Goal: Task Accomplishment & Management: Use online tool/utility

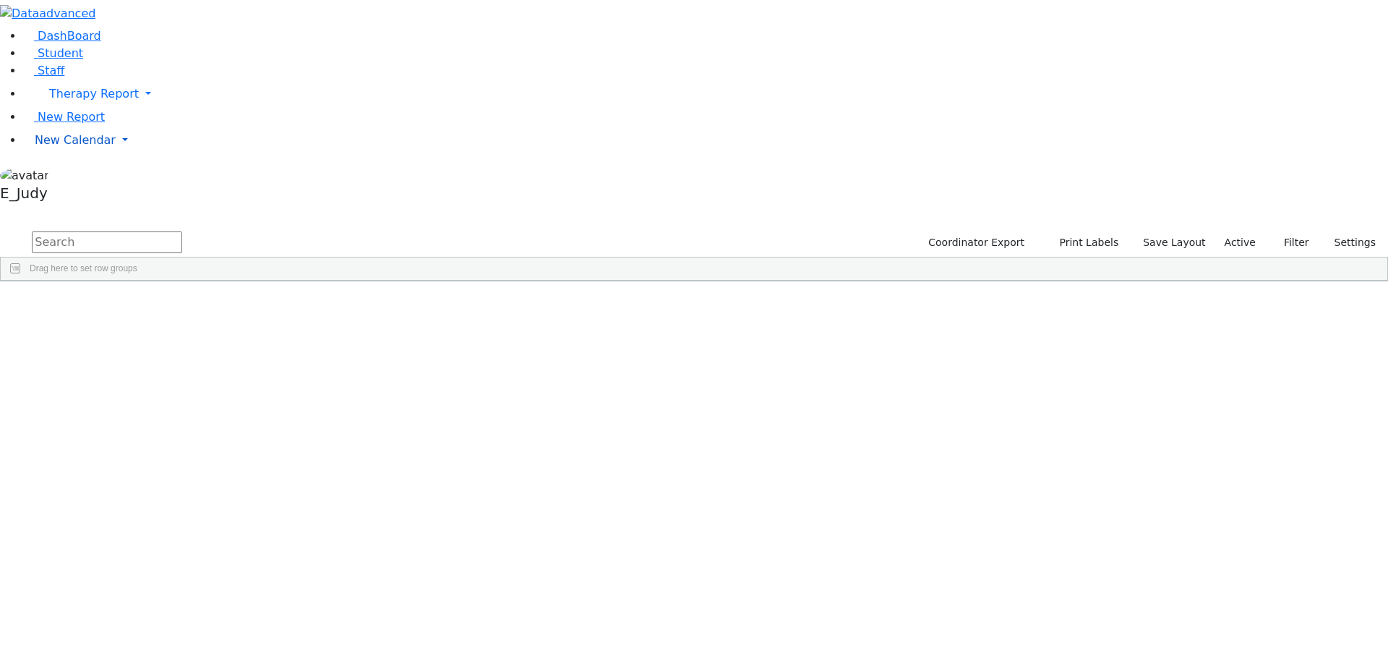
click at [138, 108] on link "New Calendar" at bounding box center [705, 94] width 1365 height 29
click at [88, 228] on span "Unscheduled Student Report" at bounding box center [118, 221] width 166 height 14
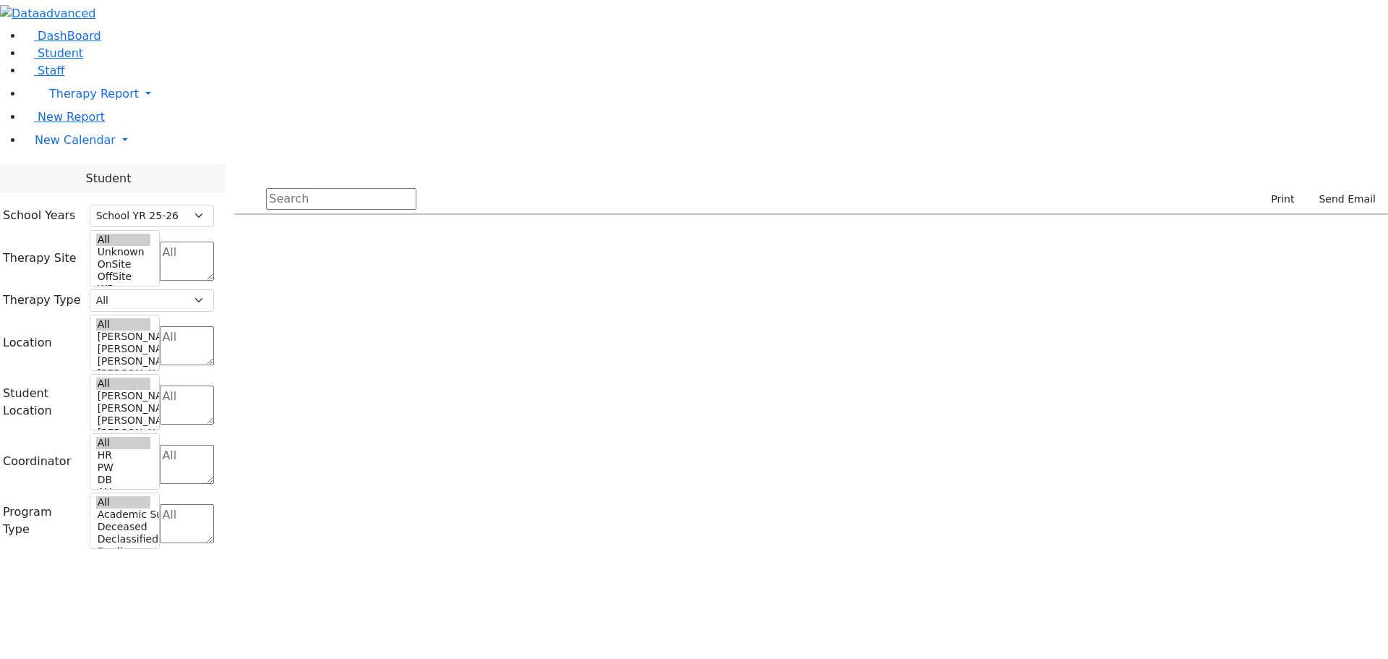
select select "212"
click at [142, 108] on link "New Calendar" at bounding box center [705, 94] width 1365 height 29
click at [201, 169] on icon at bounding box center [201, 169] width 0 height 0
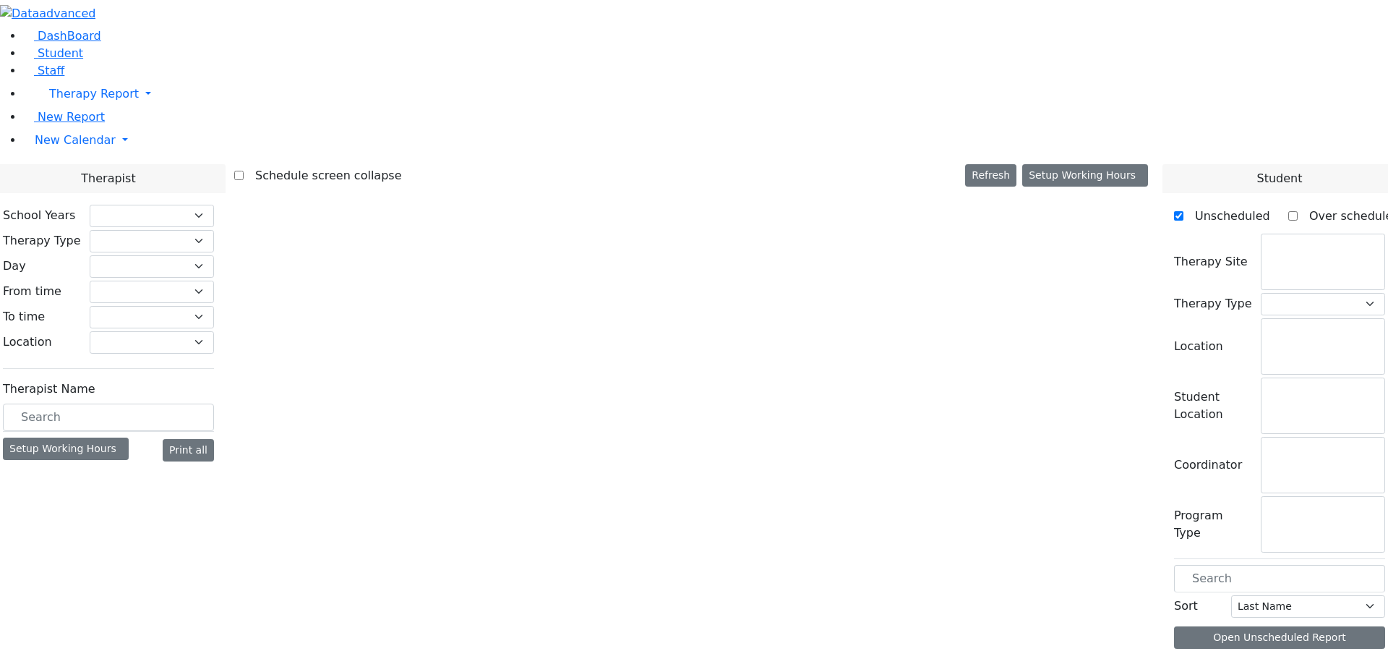
checkbox input "false"
select select "212"
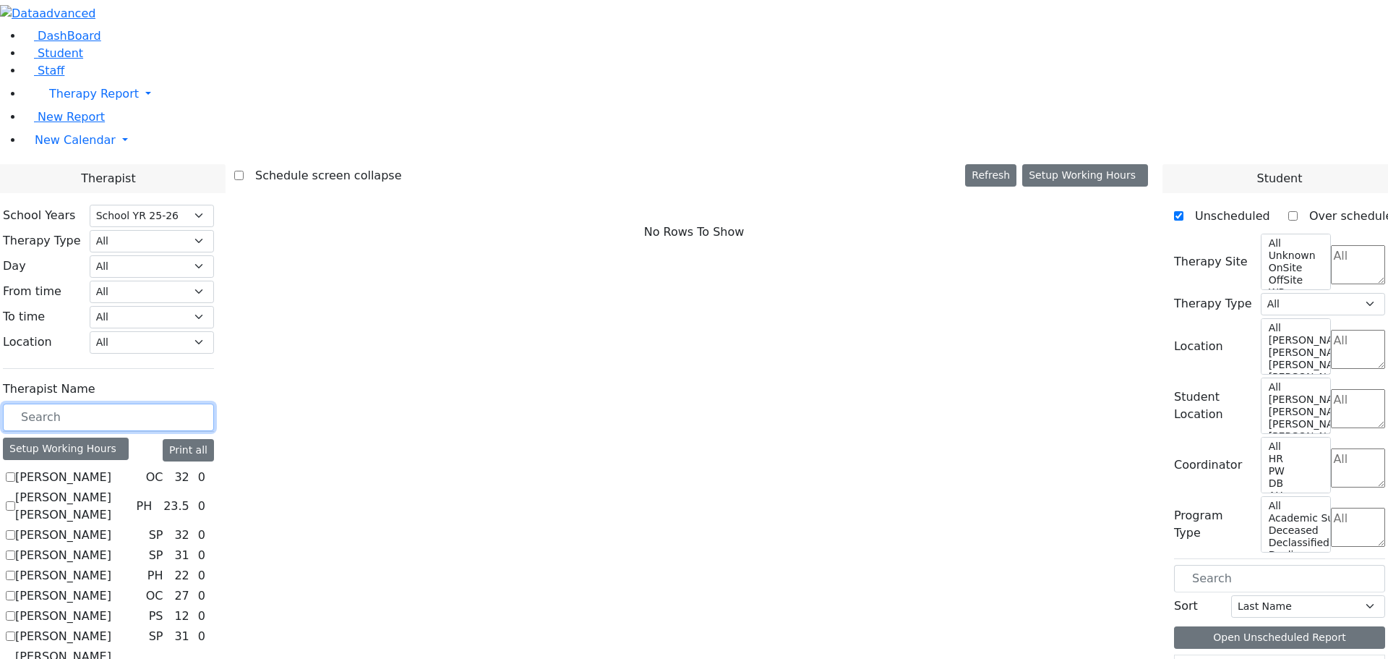
click at [86, 403] on input "text" at bounding box center [108, 416] width 211 height 27
click at [118, 403] on input "text" at bounding box center [108, 416] width 211 height 27
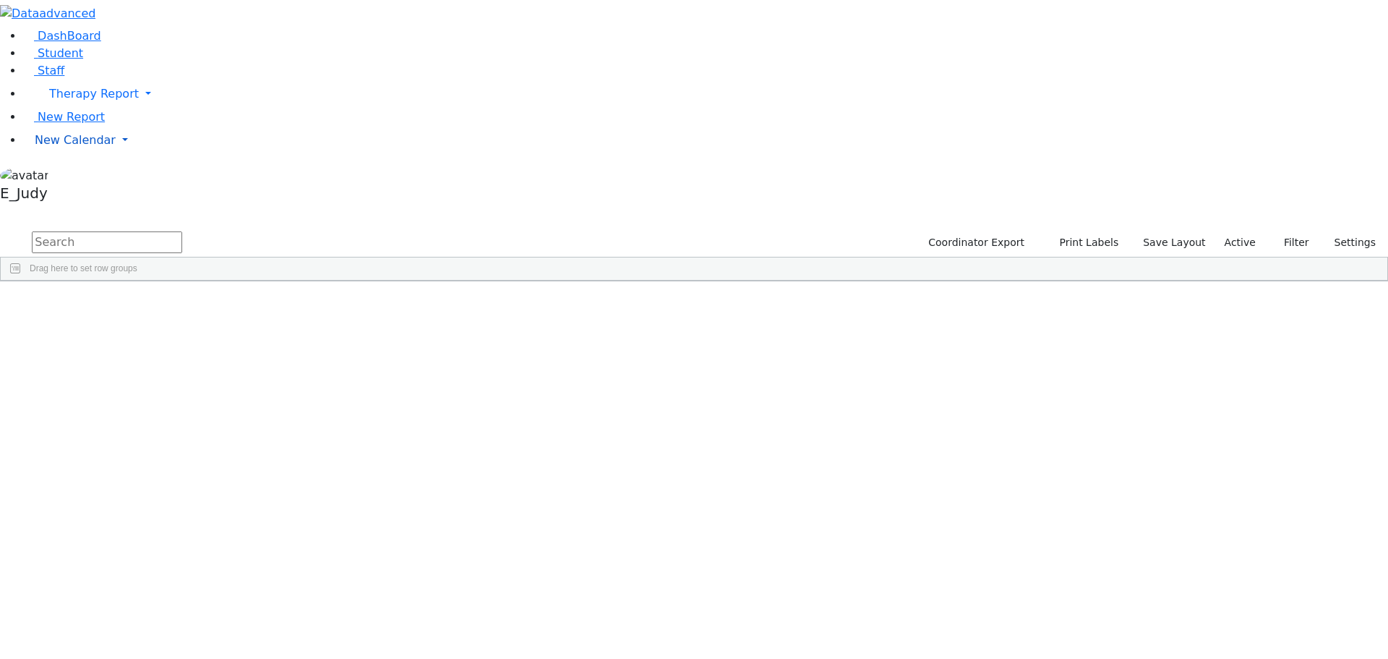
click at [137, 108] on link "New Calendar" at bounding box center [705, 94] width 1365 height 29
click at [83, 176] on span "Calendar" at bounding box center [57, 169] width 52 height 14
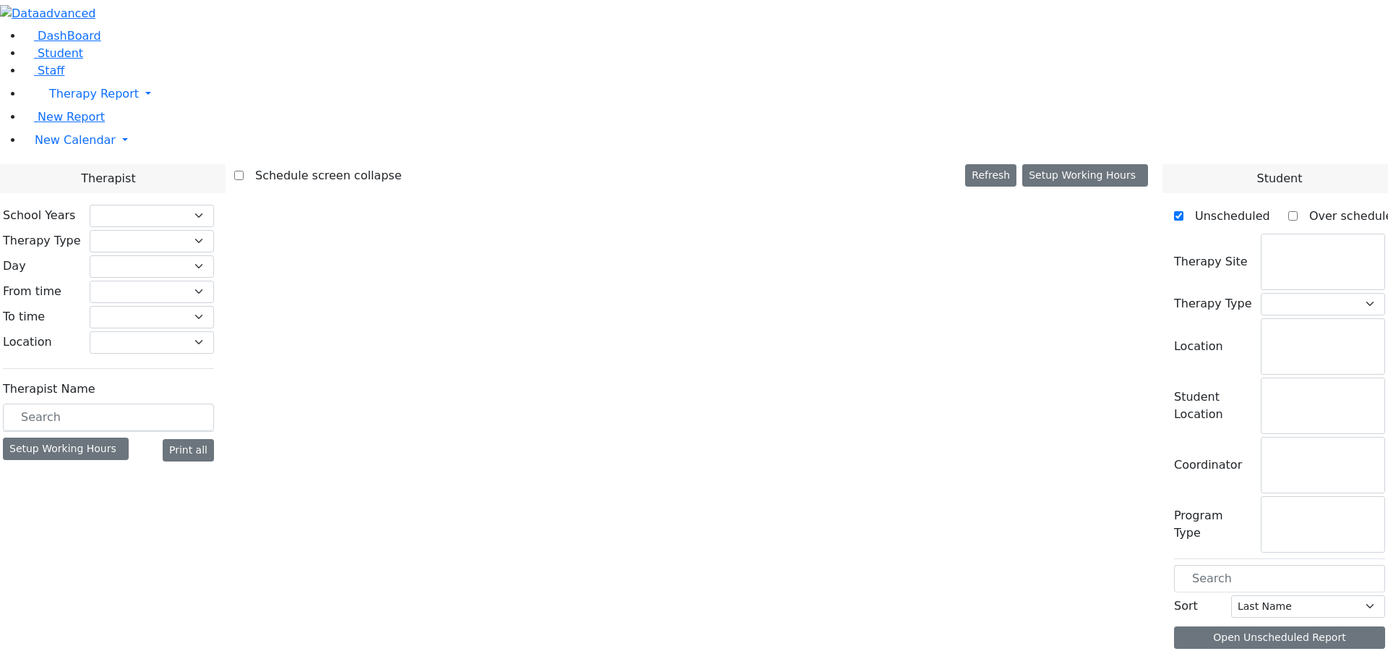
checkbox input "false"
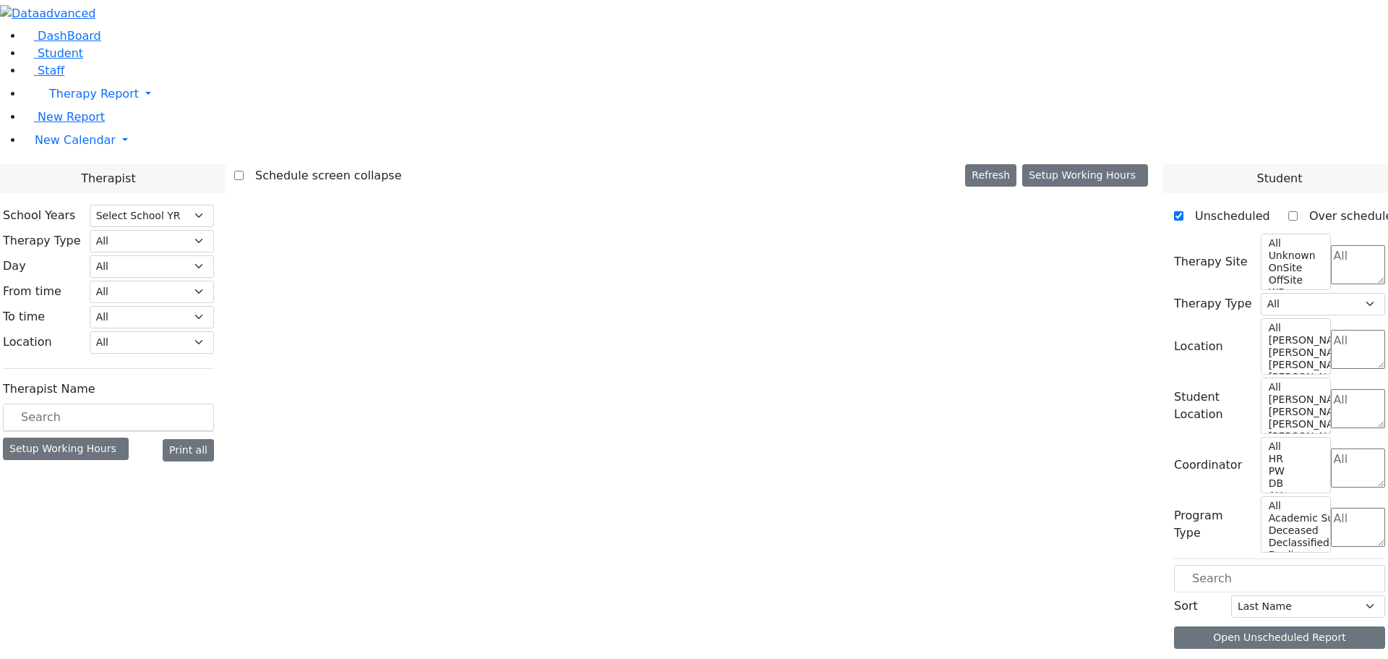
select select "212"
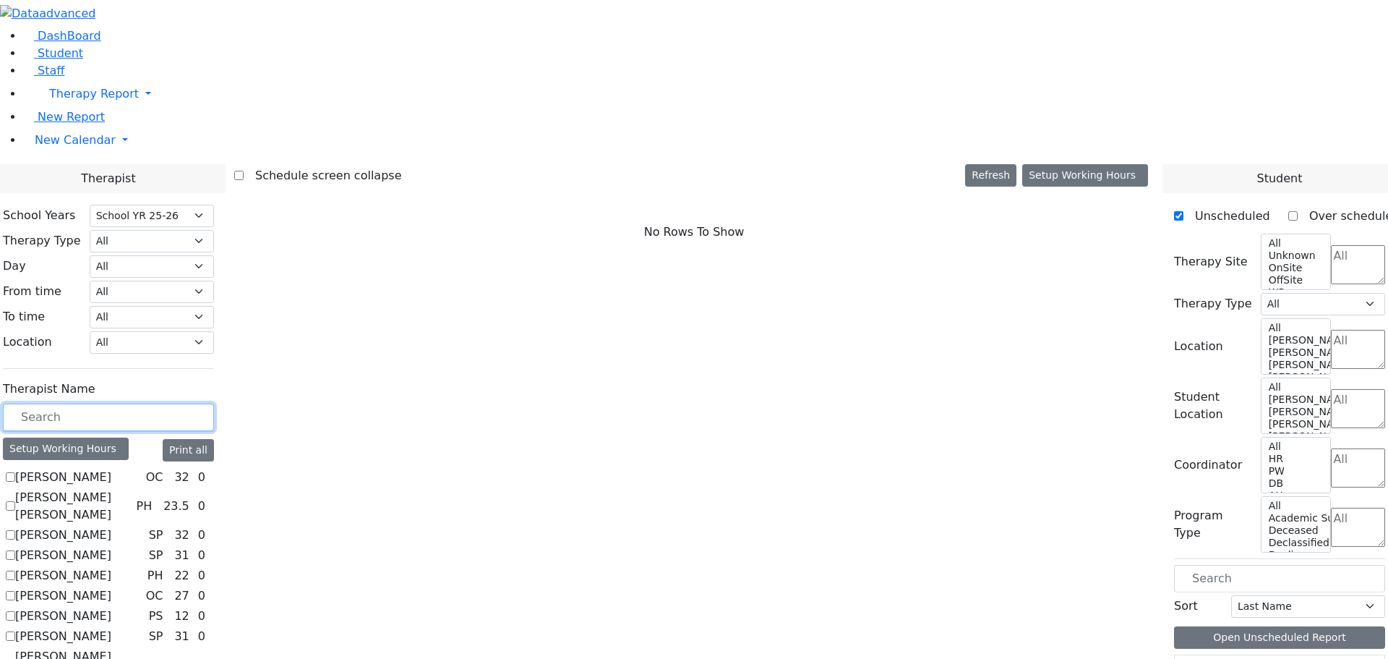
click at [214, 403] on input "text" at bounding box center [108, 416] width 211 height 27
type input "av"
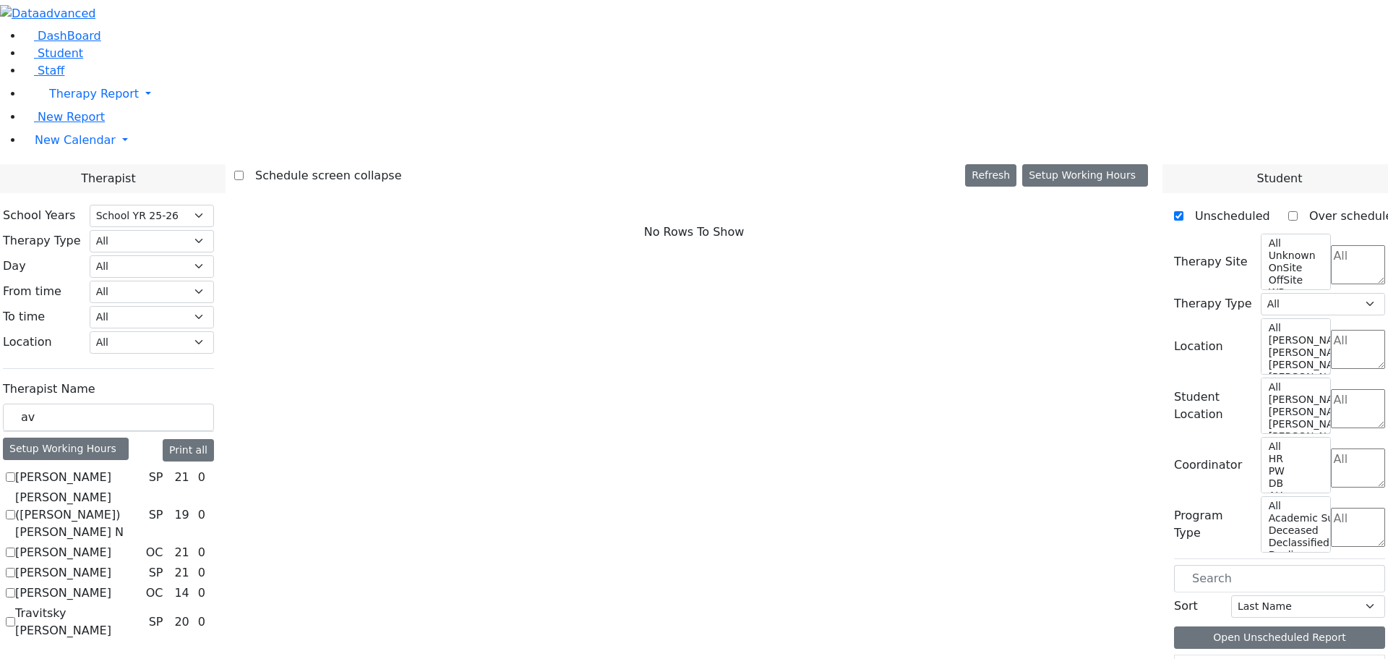
click at [111, 584] on label "[PERSON_NAME]" at bounding box center [63, 592] width 96 height 17
click at [15, 588] on input "[PERSON_NAME]" at bounding box center [10, 592] width 9 height 9
checkbox input "true"
select select "1"
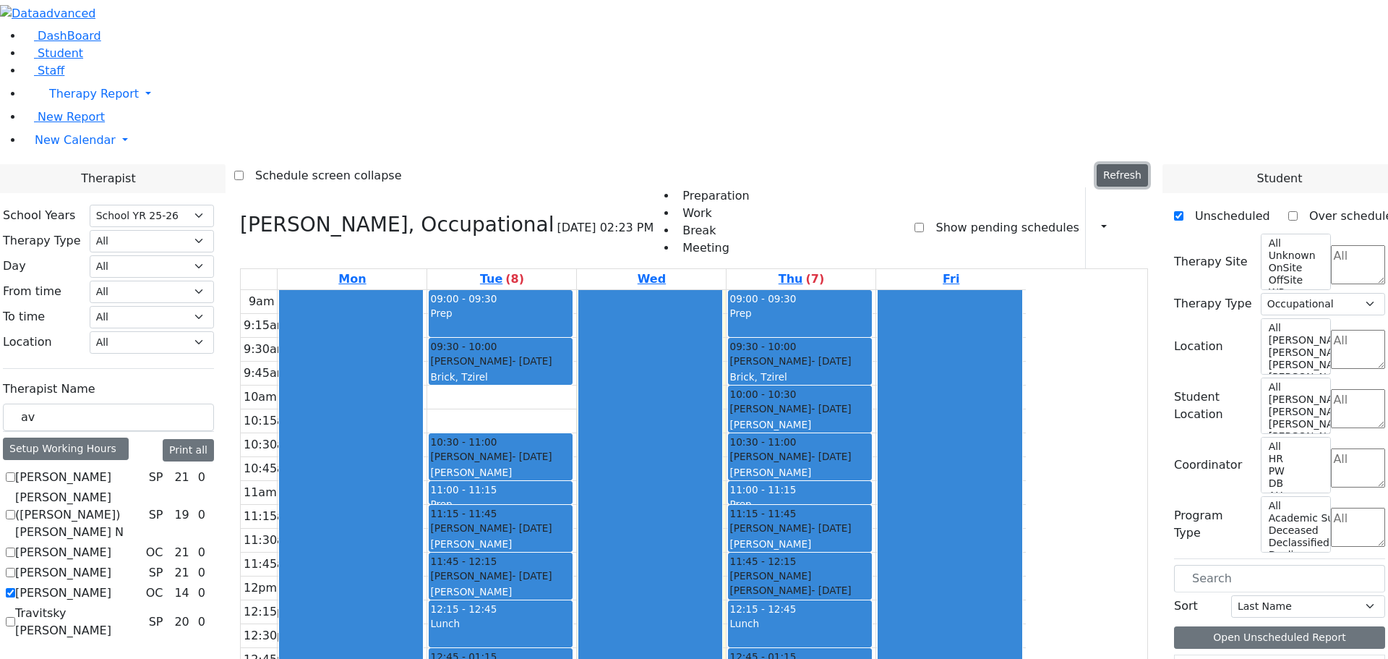
click at [1139, 164] on button "Refresh" at bounding box center [1122, 175] width 51 height 22
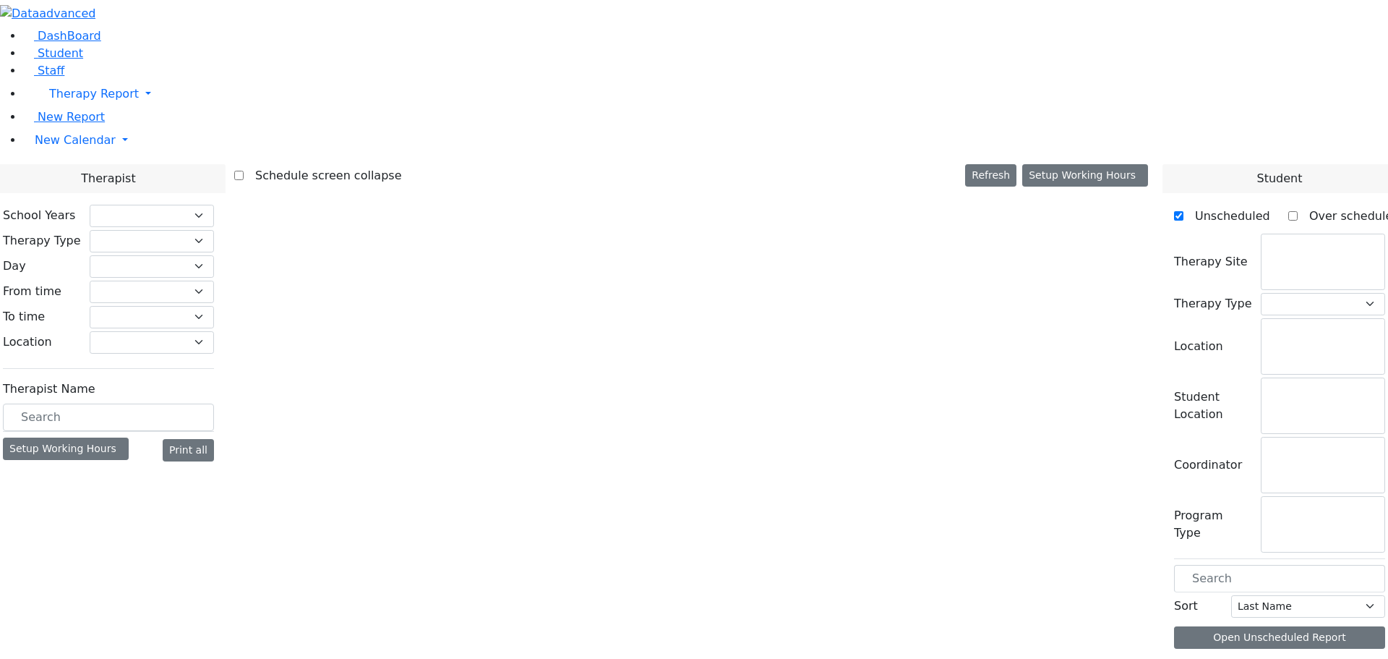
checkbox input "false"
select select "212"
